Goal: Transaction & Acquisition: Purchase product/service

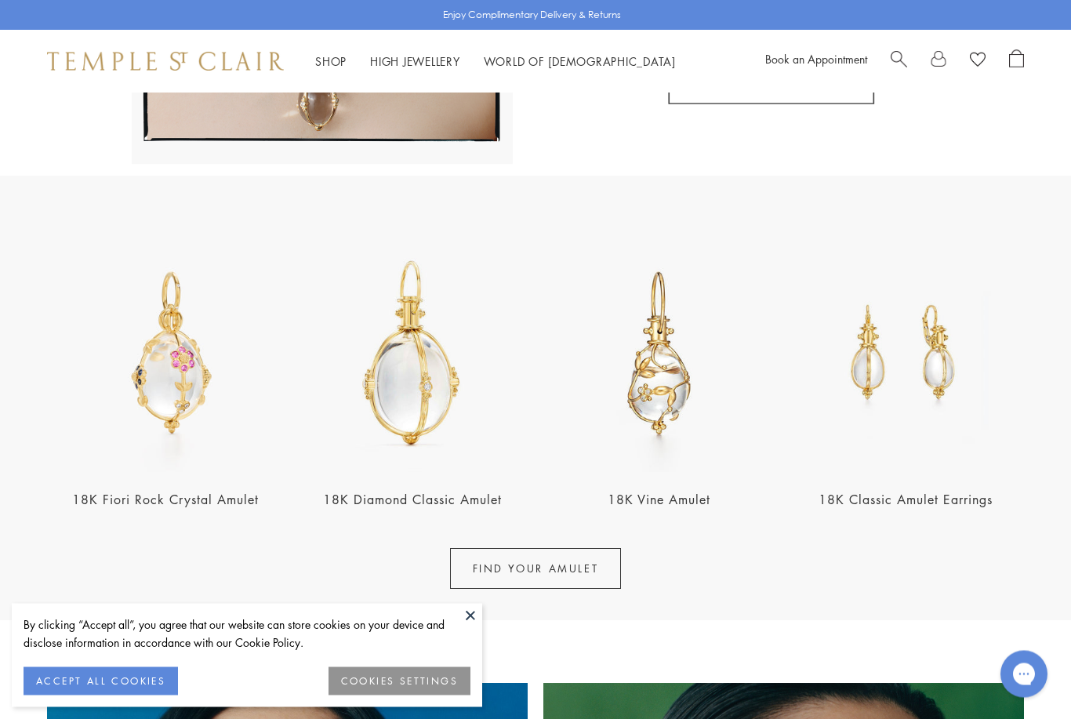
scroll to position [425, 0]
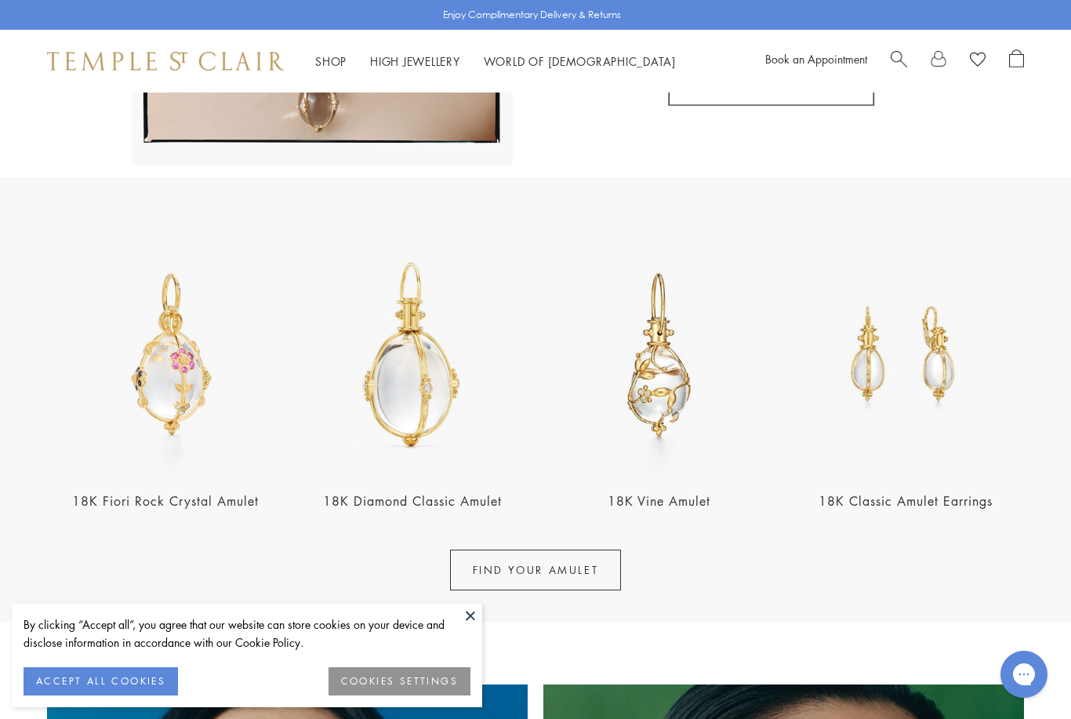
click at [491, 496] on link "18K Diamond Classic Amulet" at bounding box center [412, 500] width 179 height 17
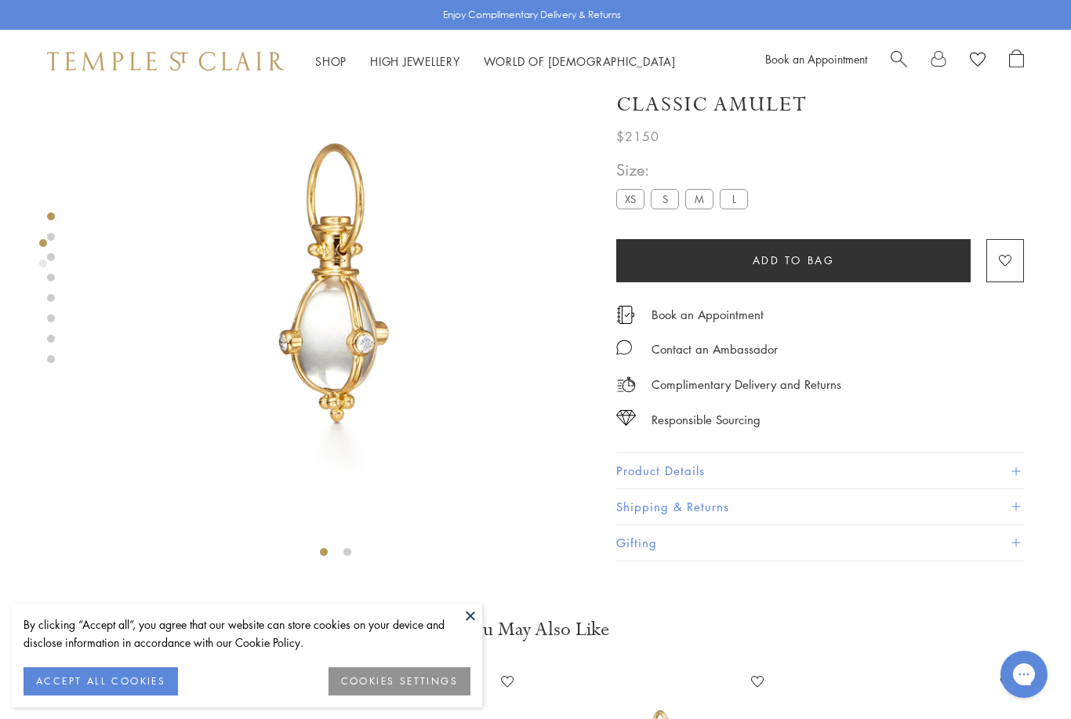
scroll to position [58, 0]
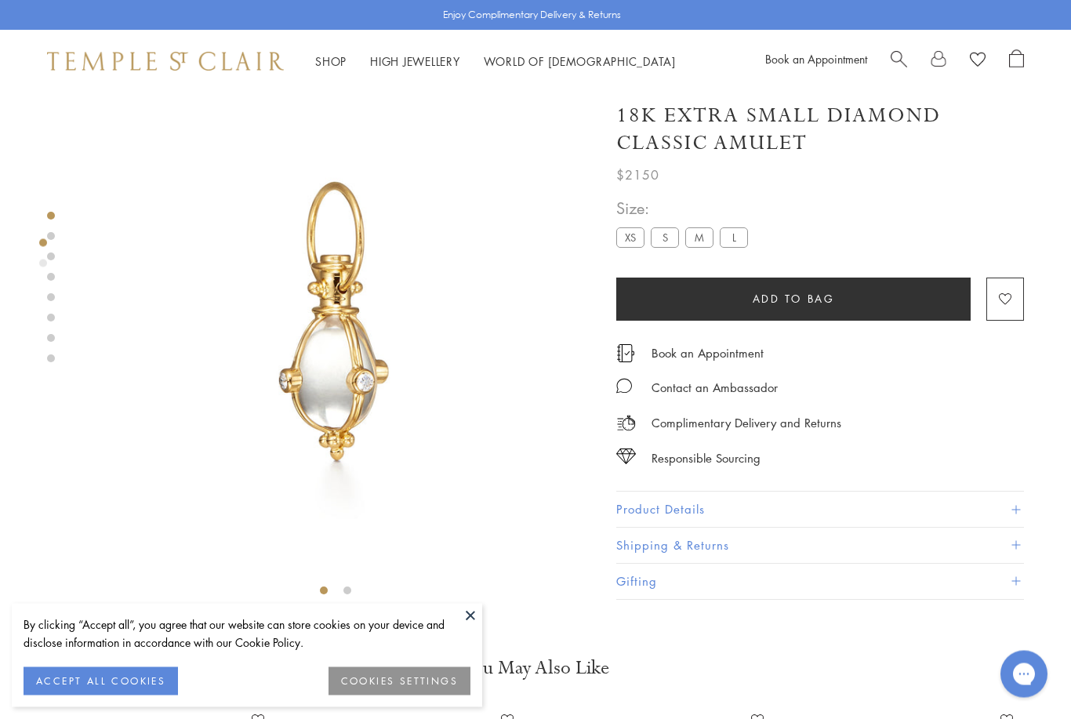
click at [658, 513] on button "Product Details" at bounding box center [820, 510] width 408 height 35
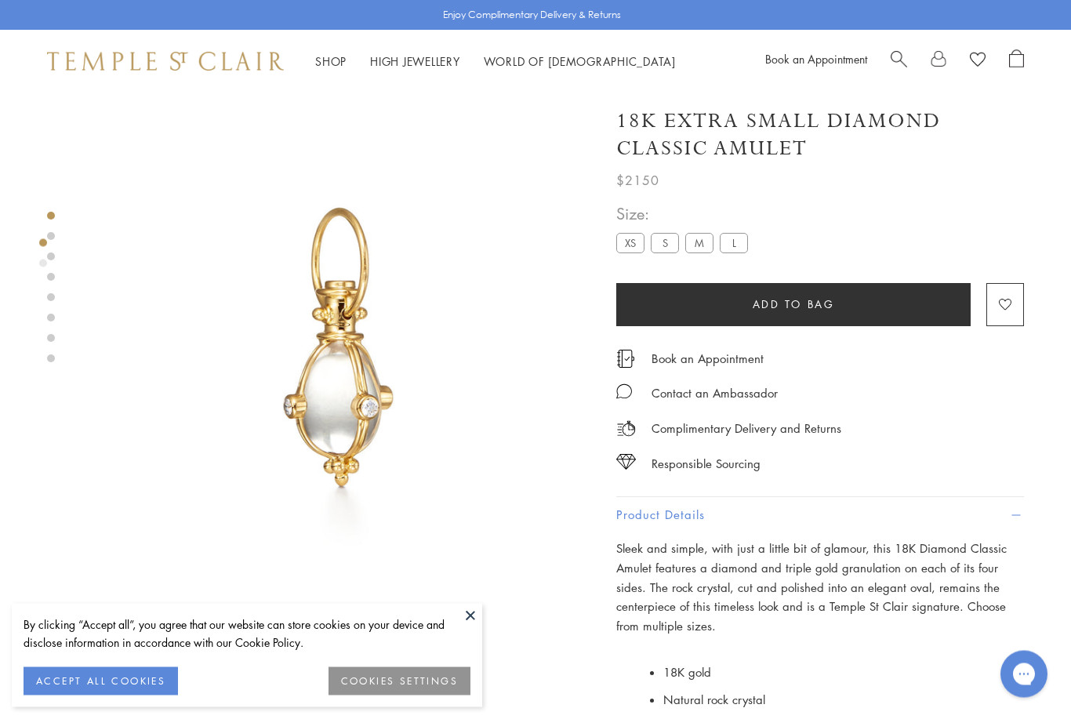
scroll to position [1, 0]
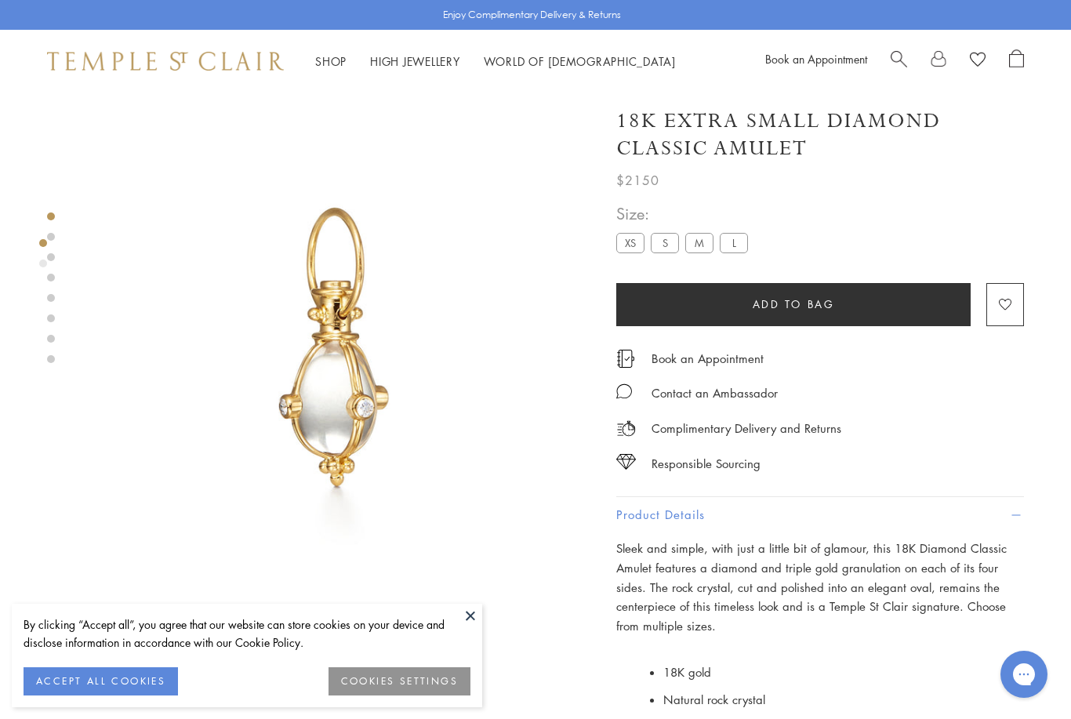
click at [667, 238] on label "S" at bounding box center [665, 243] width 28 height 20
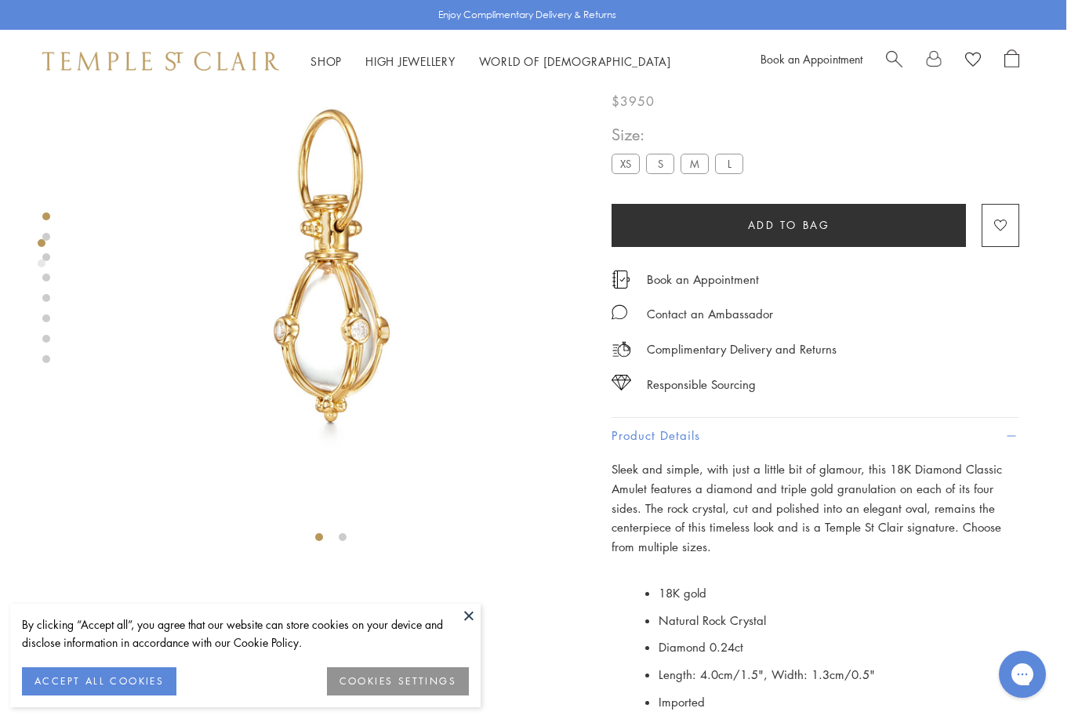
scroll to position [0, 3]
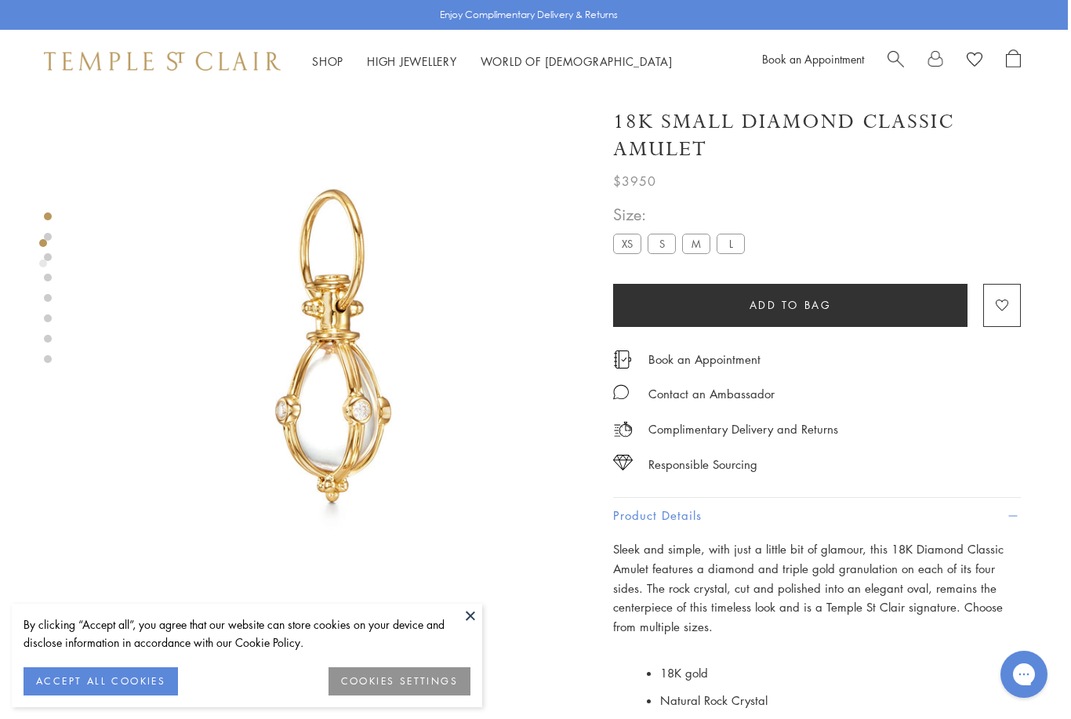
click at [695, 242] on label "M" at bounding box center [696, 244] width 28 height 20
